Goal: Task Accomplishment & Management: Manage account settings

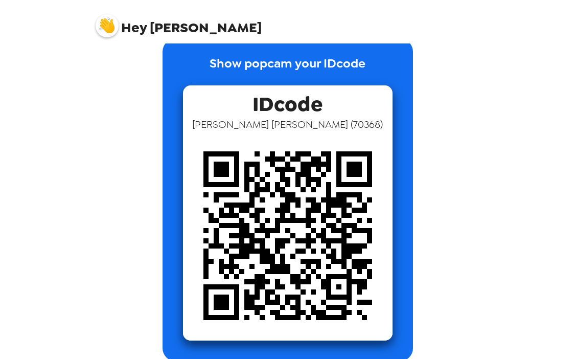
scroll to position [33, 0]
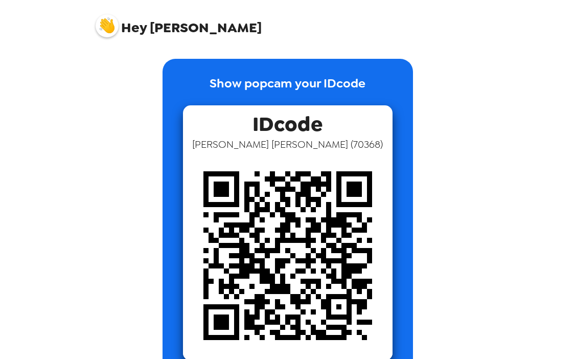
scroll to position [33, 0]
